Goal: Task Accomplishment & Management: Use online tool/utility

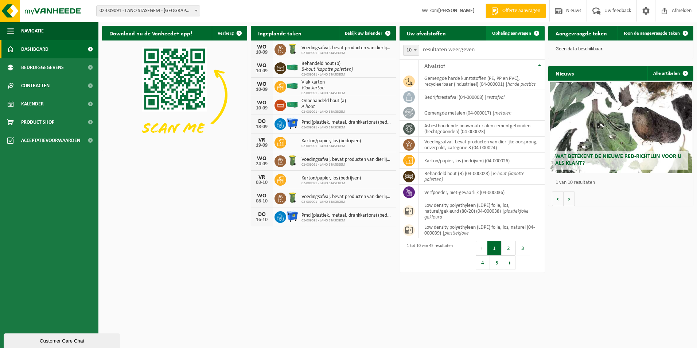
click at [504, 35] on span "Ophaling aanvragen" at bounding box center [511, 33] width 39 height 5
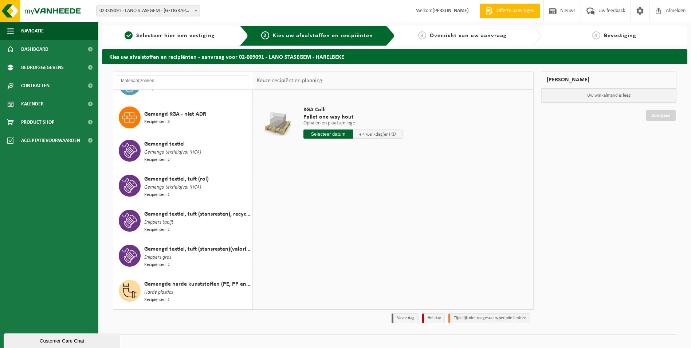
scroll to position [328, 0]
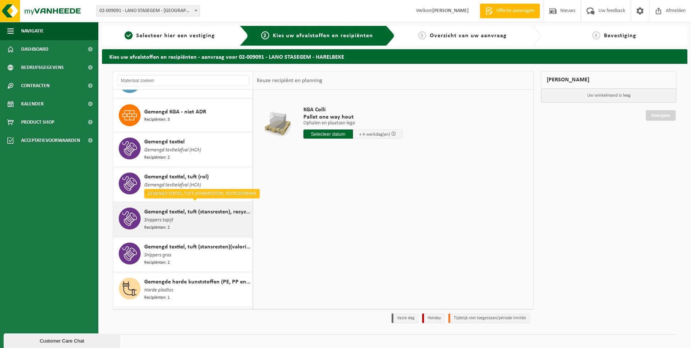
click at [152, 217] on span "Snippers tapijt" at bounding box center [158, 220] width 29 height 8
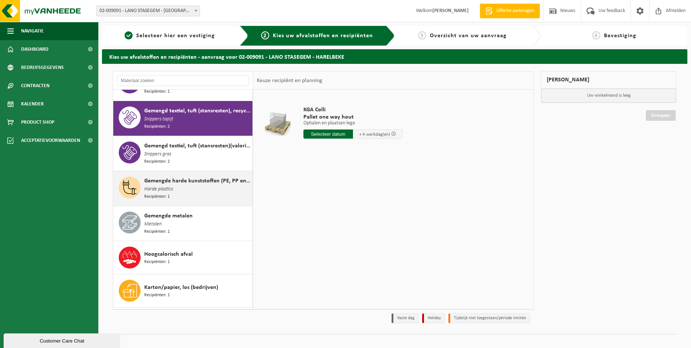
scroll to position [435, 0]
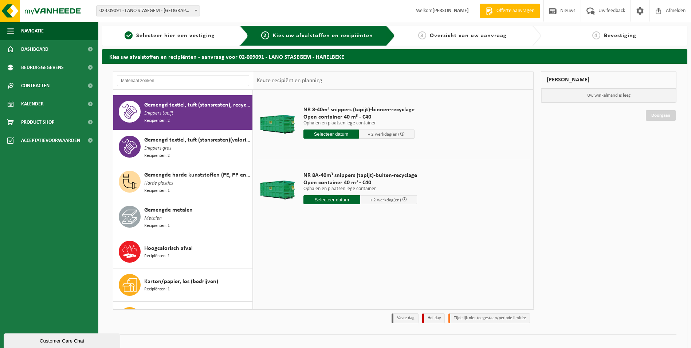
click at [321, 133] on input "text" at bounding box center [332, 133] width 56 height 9
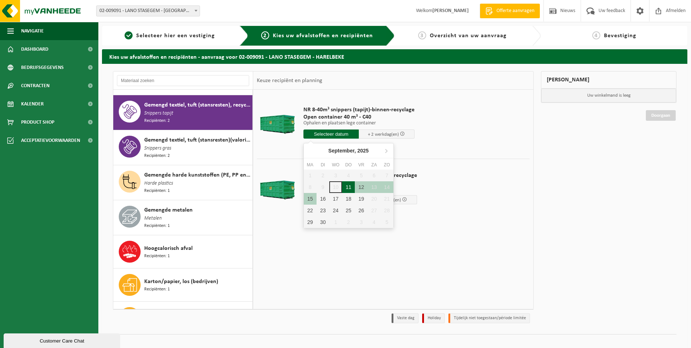
click at [346, 187] on div "11" at bounding box center [348, 187] width 13 height 12
type input "Van 2025-09-11"
type input "2025-09-11"
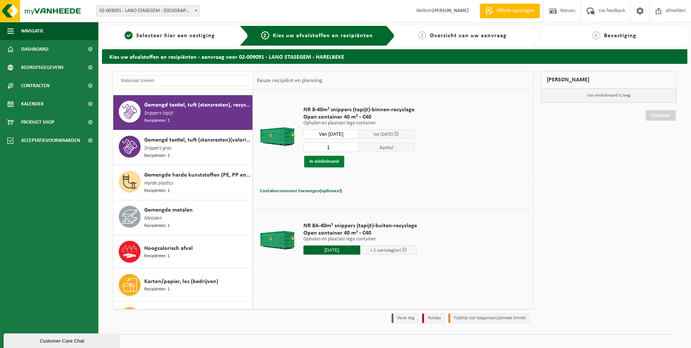
click at [322, 160] on button "In winkelmand" at bounding box center [324, 162] width 40 height 12
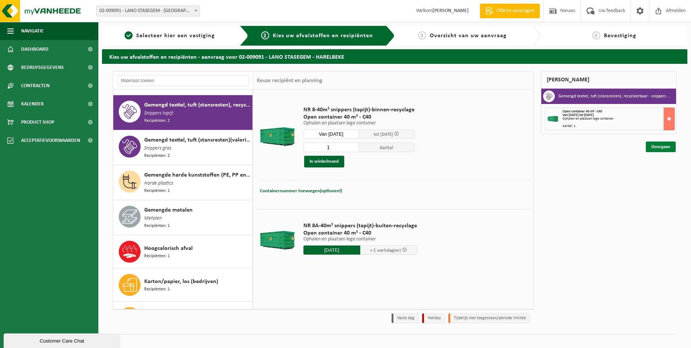
click at [667, 146] on link "Doorgaan" at bounding box center [661, 146] width 30 height 11
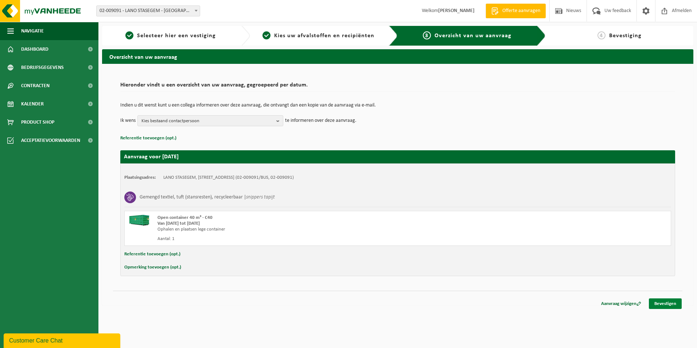
click at [667, 304] on link "Bevestigen" at bounding box center [665, 303] width 33 height 11
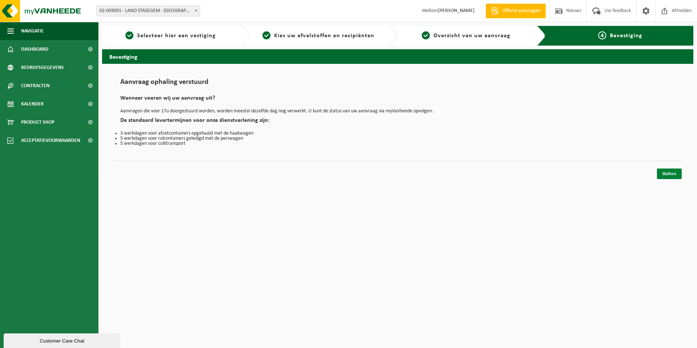
click at [670, 176] on link "Sluiten" at bounding box center [669, 173] width 25 height 11
